Goal: Task Accomplishment & Management: Manage account settings

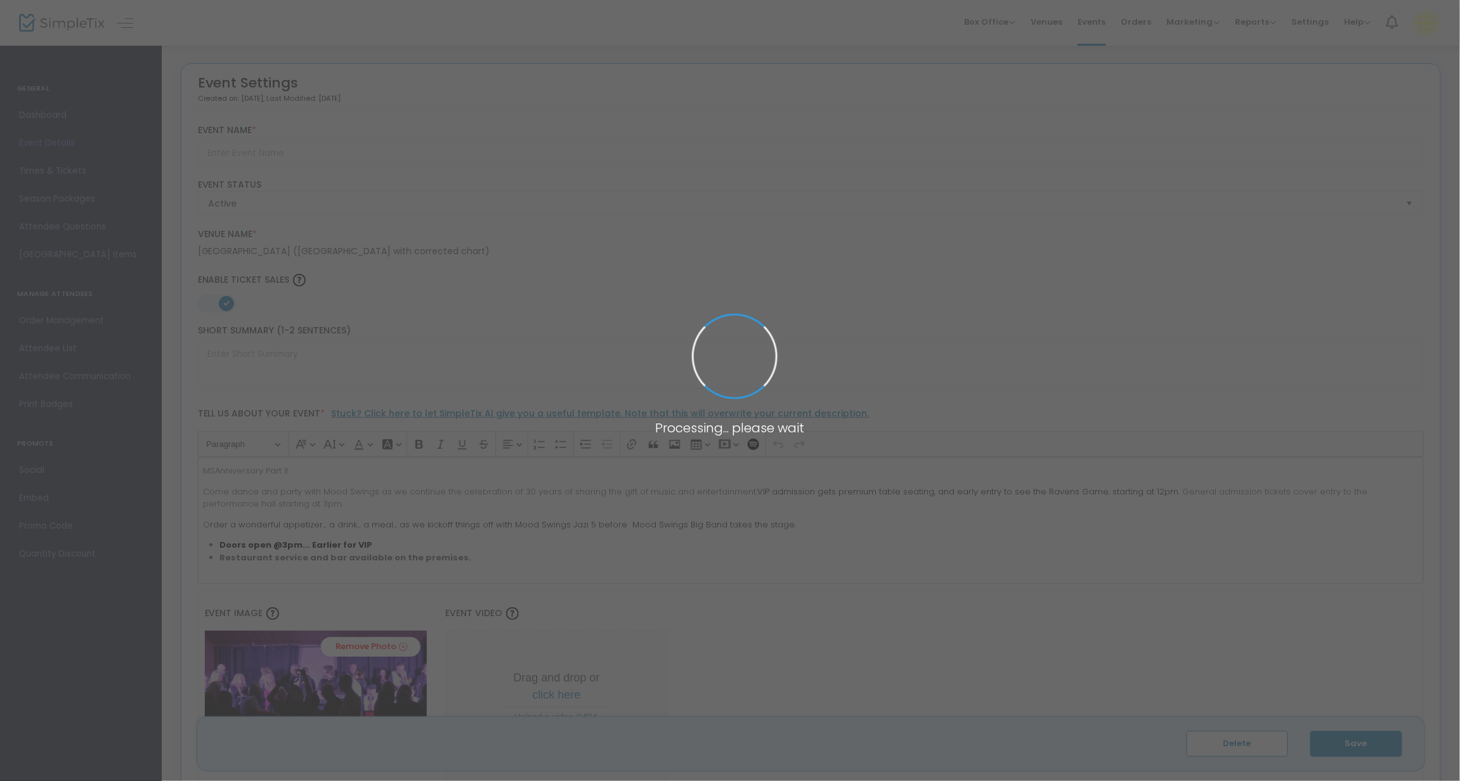
type input "Mood Swings Big Band @ [GEOGRAPHIC_DATA]"
type textarea "MSAnniversary Part II"
type input "Buy Tickets"
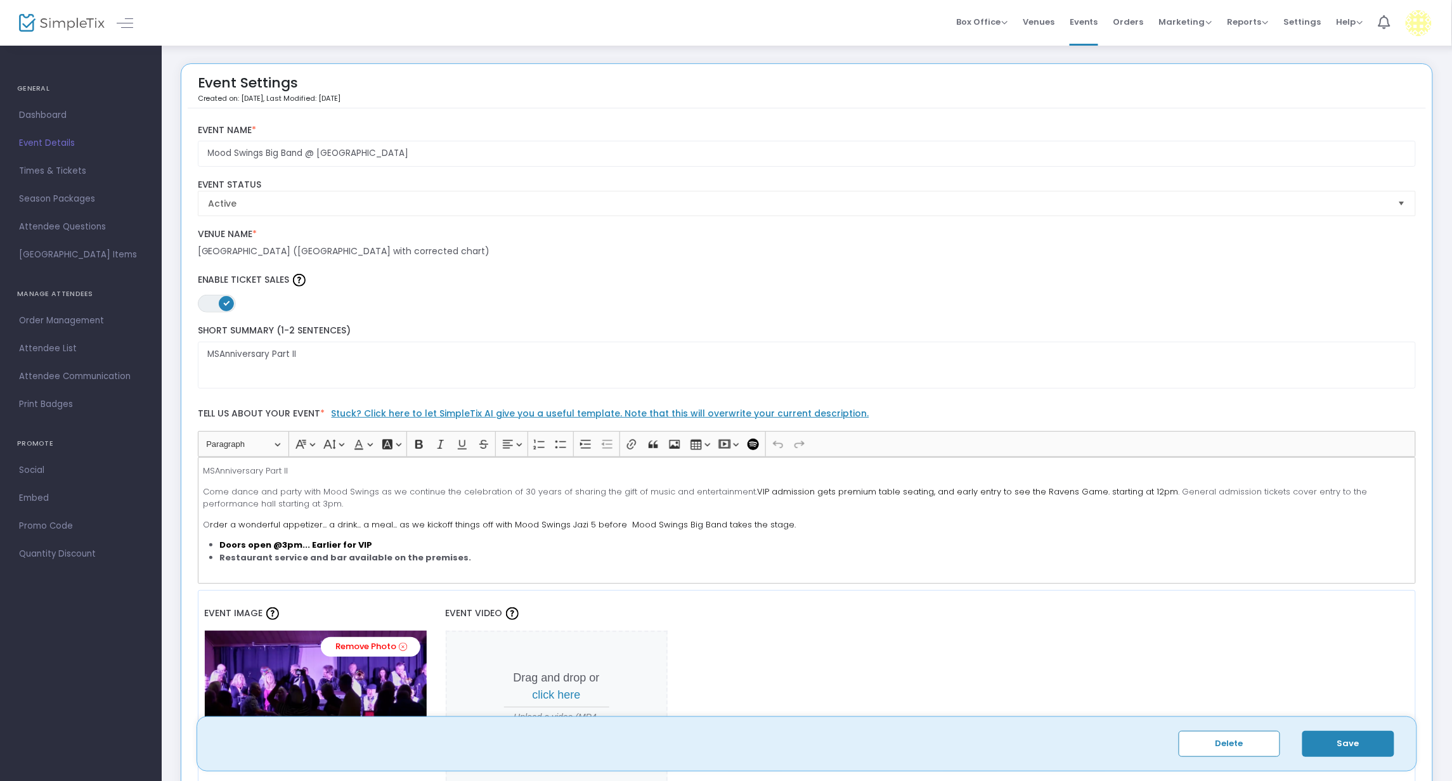
click at [1354, 744] on button "Save" at bounding box center [1348, 744] width 92 height 26
click at [1098, 23] on span "Events" at bounding box center [1084, 22] width 29 height 32
